Goal: Transaction & Acquisition: Purchase product/service

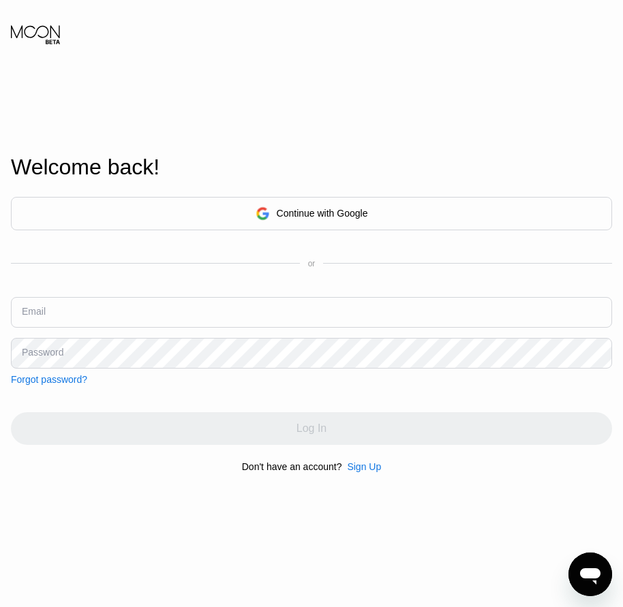
click at [365, 472] on div "Sign Up" at bounding box center [364, 466] width 34 height 11
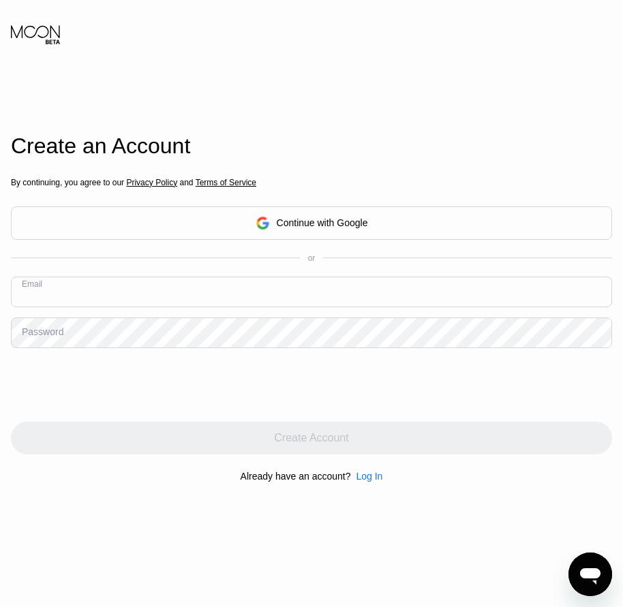
paste input "[EMAIL_ADDRESS][DOMAIN_NAME]"
type input "[EMAIL_ADDRESS][DOMAIN_NAME]"
drag, startPoint x: 51, startPoint y: 338, endPoint x: 22, endPoint y: 336, distance: 29.3
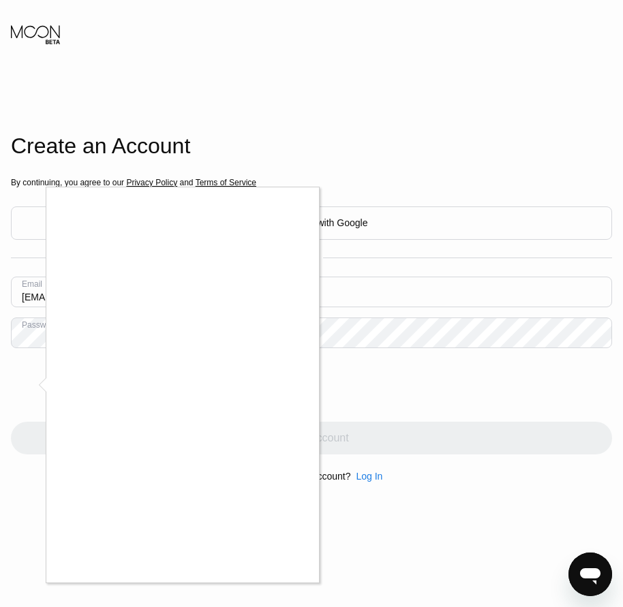
click at [322, 513] on div at bounding box center [311, 303] width 623 height 607
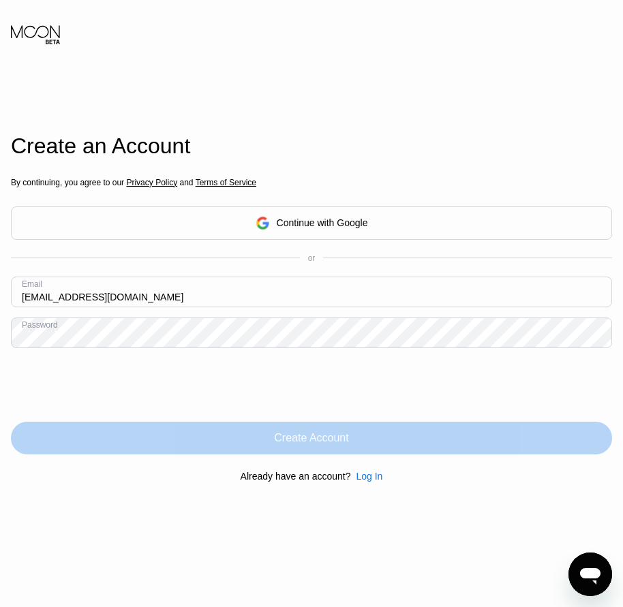
click at [330, 440] on div "Create Account" at bounding box center [311, 438] width 74 height 14
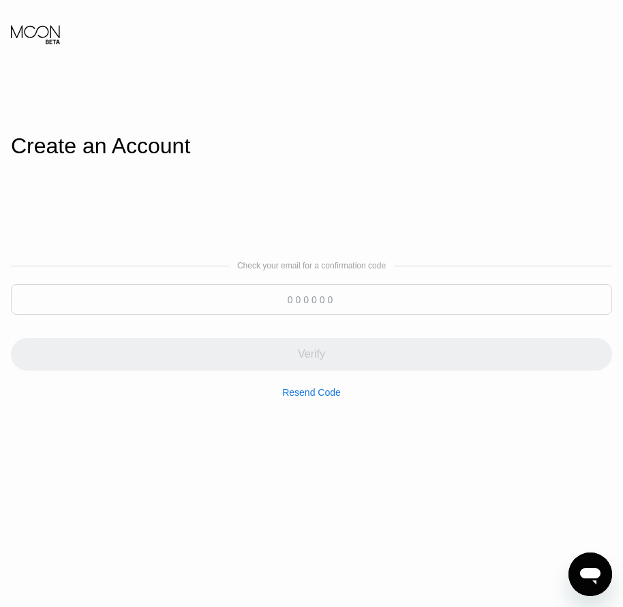
paste input "267319"
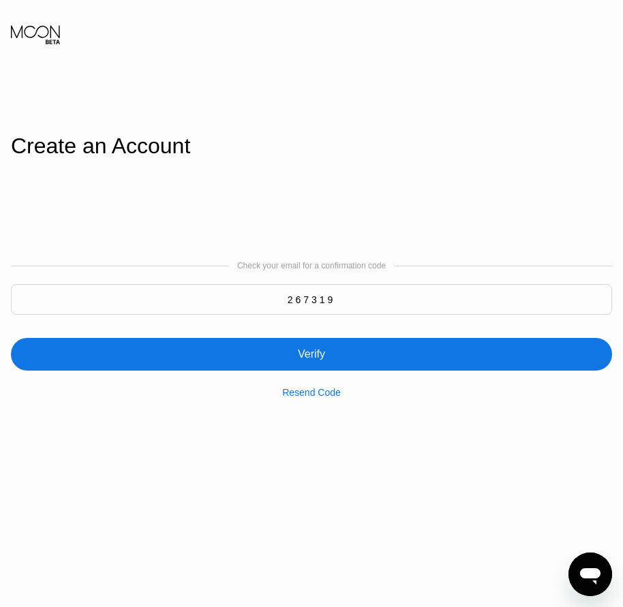
type input "267319"
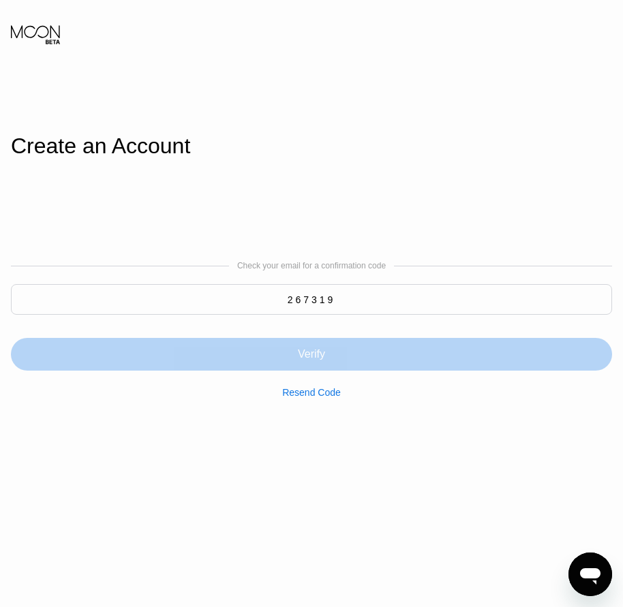
click at [310, 356] on div "Verify" at bounding box center [311, 354] width 27 height 14
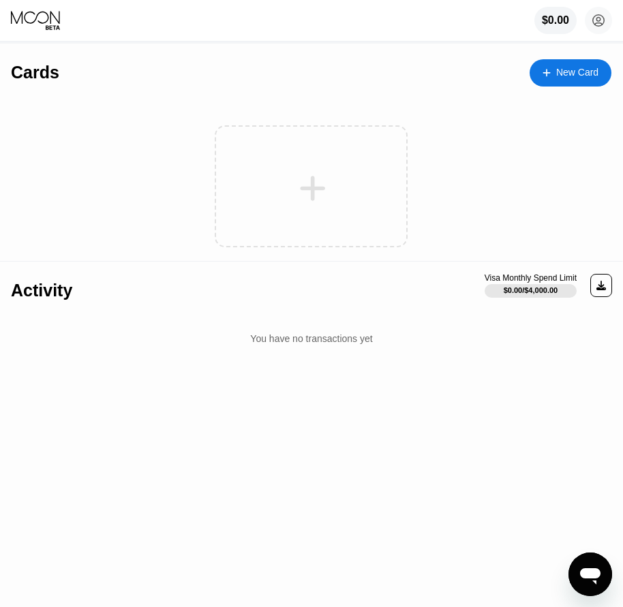
click at [42, 172] on div at bounding box center [311, 186] width 600 height 149
click at [578, 78] on div "New Card" at bounding box center [577, 73] width 42 height 12
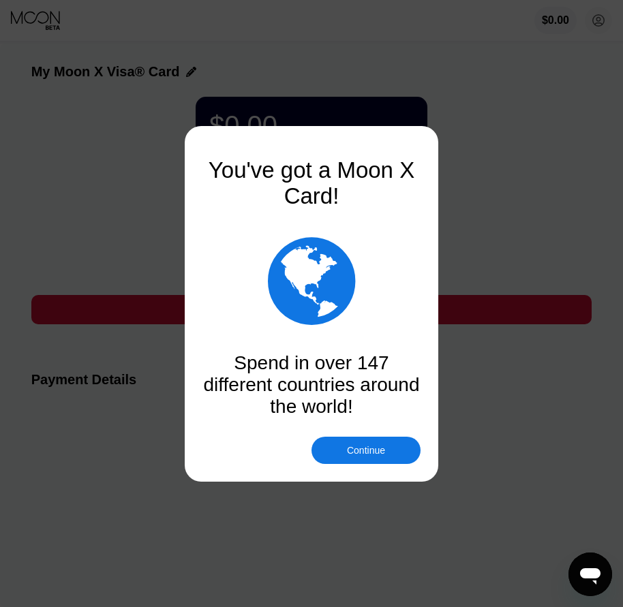
click at [381, 452] on div "Continue" at bounding box center [366, 450] width 38 height 11
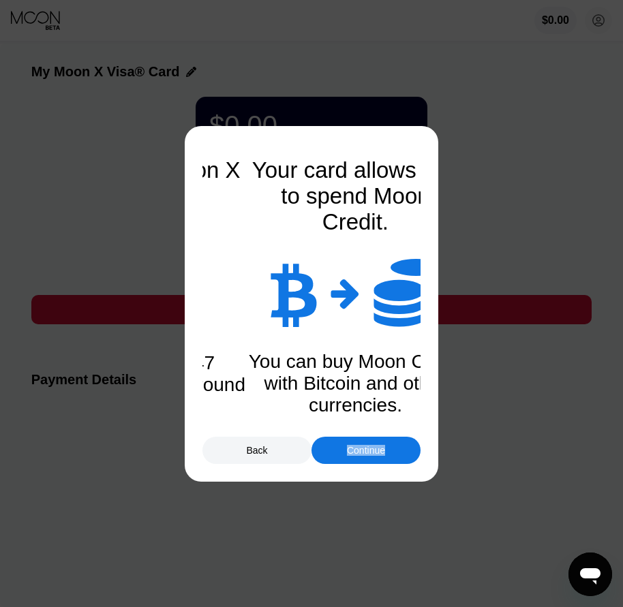
click at [381, 452] on div "Continue" at bounding box center [366, 450] width 38 height 11
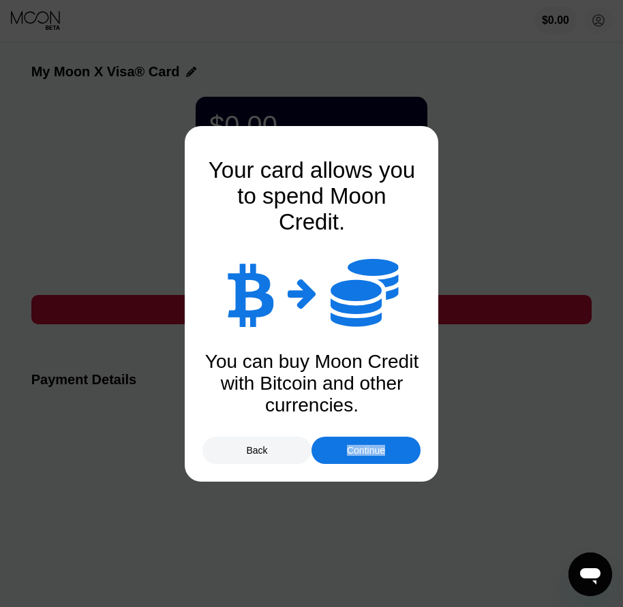
click at [381, 452] on div "Continue" at bounding box center [366, 450] width 38 height 11
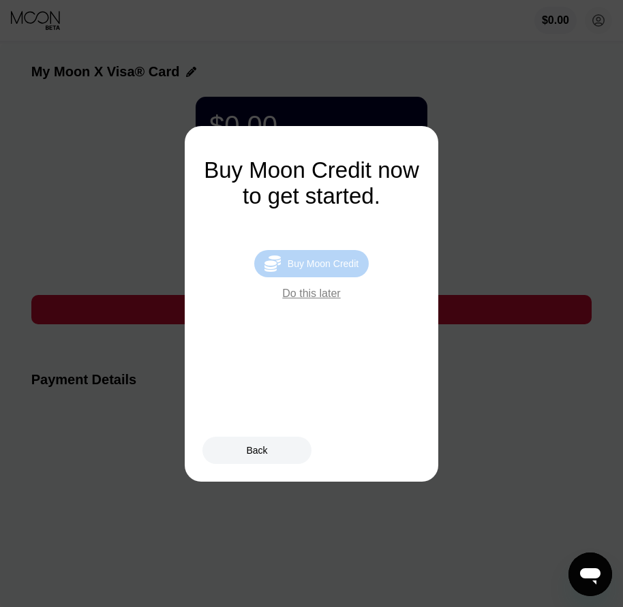
click at [341, 269] on div "Buy Moon Credit" at bounding box center [322, 263] width 71 height 11
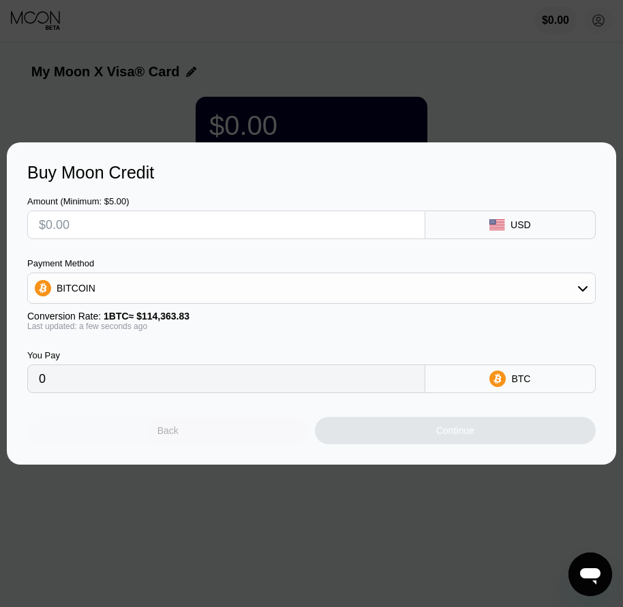
click at [200, 437] on div "Back" at bounding box center [167, 430] width 281 height 27
